Goal: Check status

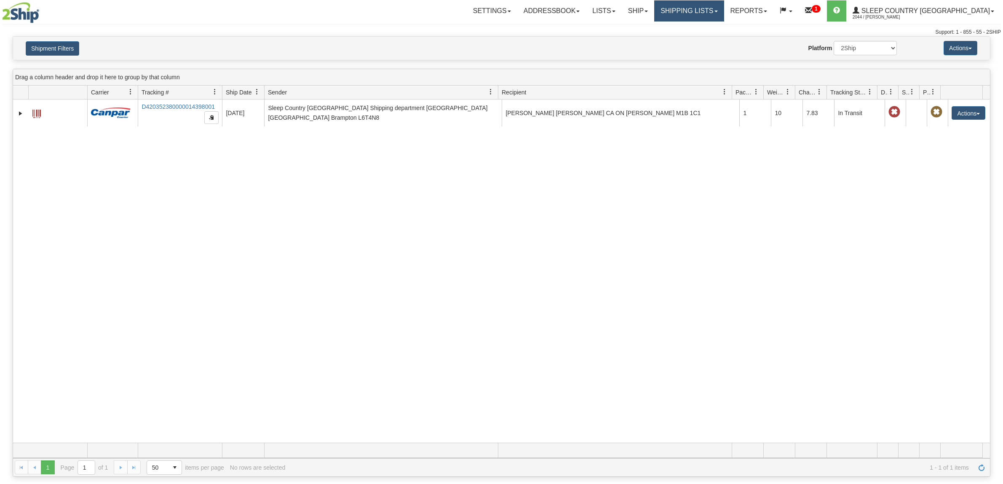
click at [724, 9] on link "Shipping lists" at bounding box center [689, 10] width 70 height 21
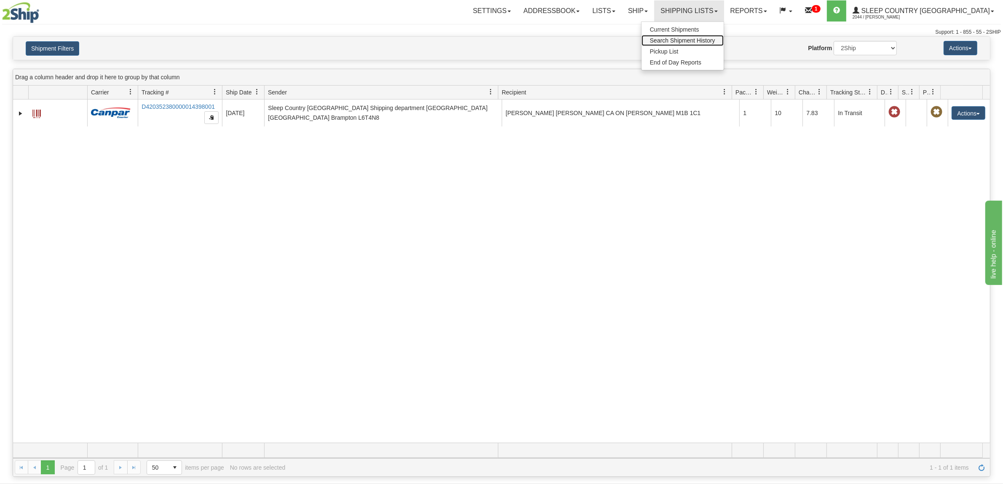
click at [713, 40] on span "Search Shipment History" at bounding box center [682, 40] width 65 height 7
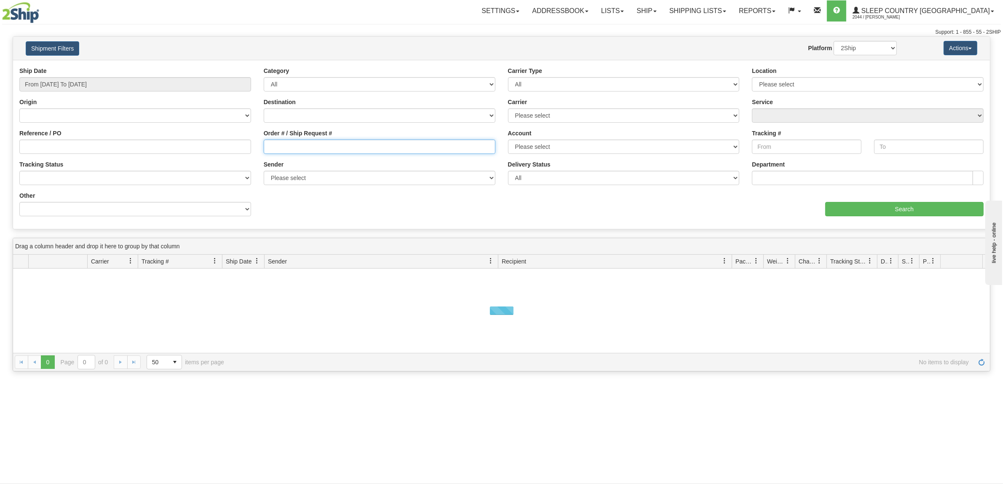
click at [382, 142] on input "Order # / Ship Request #" at bounding box center [380, 146] width 232 height 14
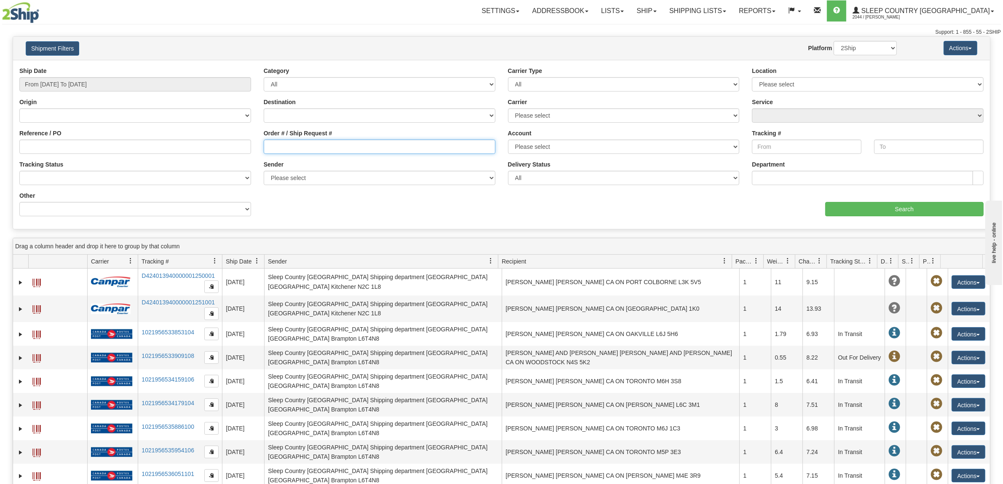
paste input "9000H971505"
type input "9000H971505"
click at [101, 90] on input "From 08/14/2025 To 08/15/2025" at bounding box center [135, 84] width 232 height 14
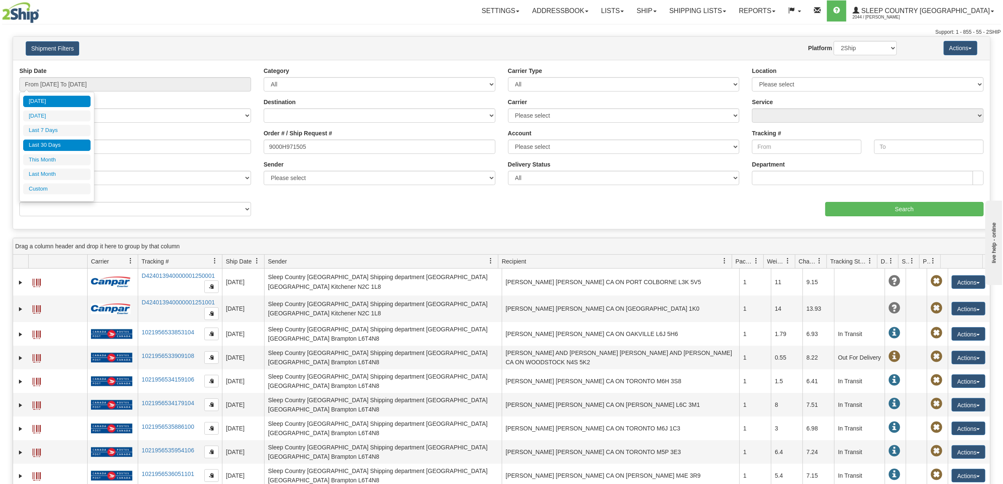
click at [62, 148] on li "Last 30 Days" at bounding box center [56, 144] width 67 height 11
type input "From [DATE] To [DATE]"
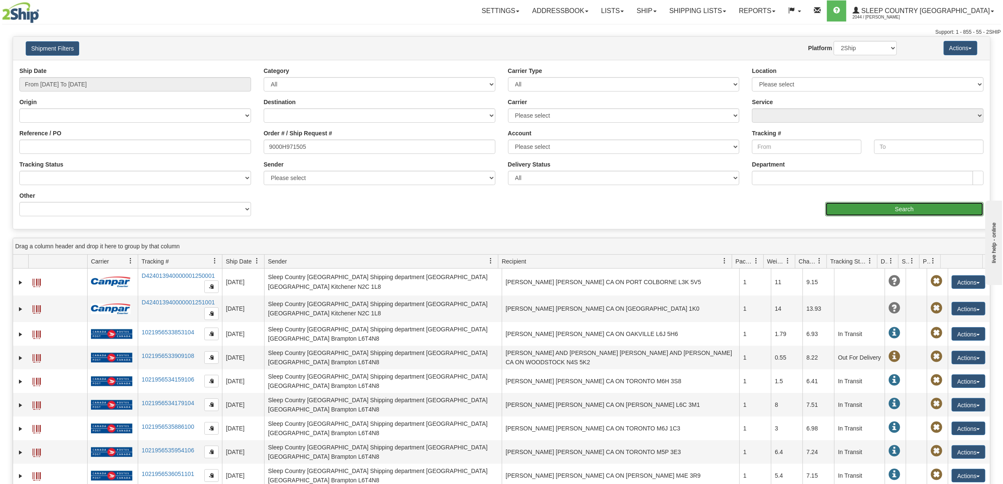
click at [851, 206] on input "Search" at bounding box center [904, 209] width 159 height 14
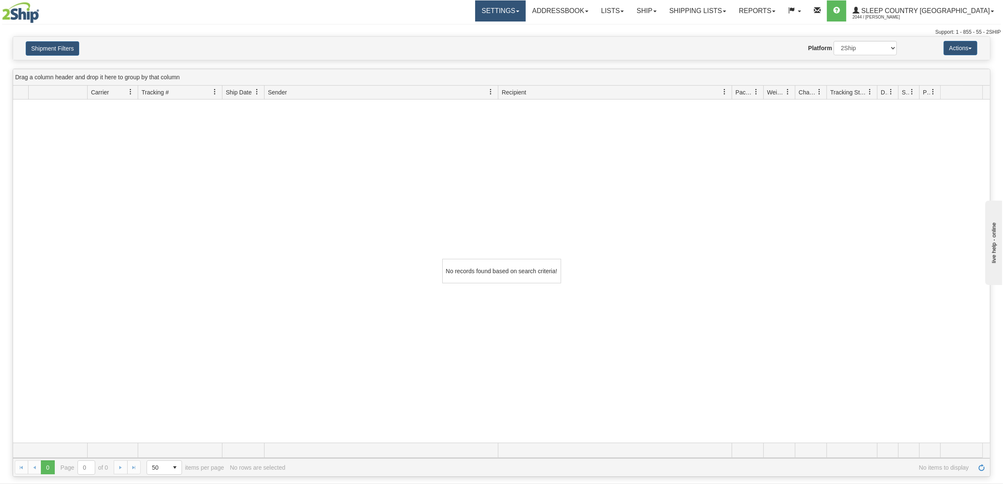
scroll to position [0, 0]
